Goal: Task Accomplishment & Management: Manage account settings

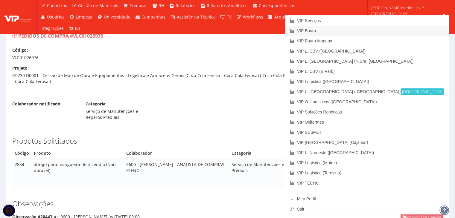
click at [398, 29] on link "VIP Bauru" at bounding box center [367, 31] width 164 height 10
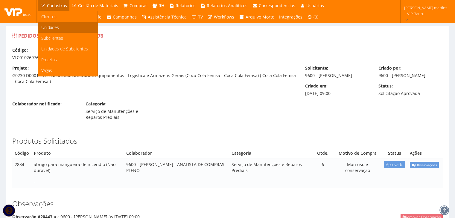
click at [56, 26] on span "Unidades" at bounding box center [50, 28] width 18 height 6
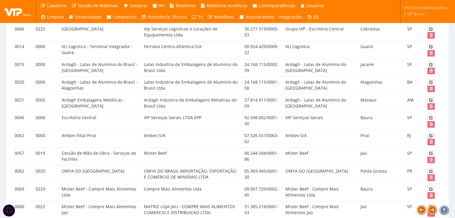
scroll to position [455, 0]
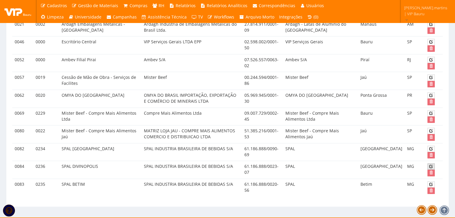
click at [431, 165] on icon at bounding box center [431, 167] width 4 height 4
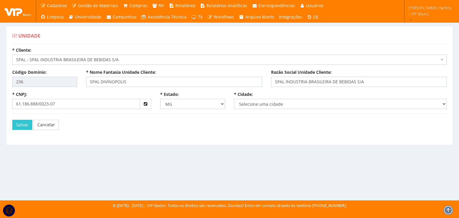
select select "1812"
